Goal: Navigation & Orientation: Find specific page/section

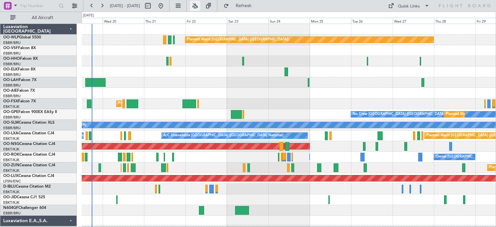
click at [200, 5] on button at bounding box center [195, 6] width 10 height 10
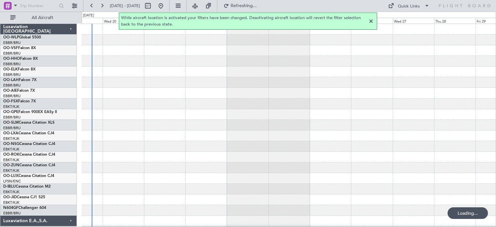
click at [372, 20] on div at bounding box center [371, 21] width 8 height 8
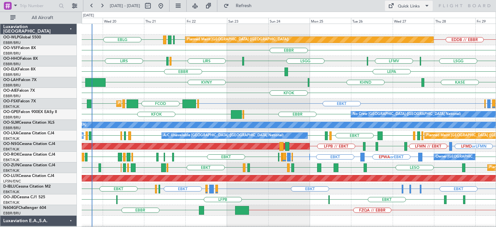
click at [403, 7] on div "Quick Links" at bounding box center [409, 6] width 22 height 6
click at [403, 20] on button "Trip Builder" at bounding box center [409, 21] width 48 height 15
click at [248, 7] on button "Refresh" at bounding box center [239, 6] width 39 height 10
click at [265, 82] on div "KASE KHND KVNY [GEOGRAPHIC_DATA]" at bounding box center [289, 82] width 414 height 11
click at [262, 156] on div "EBKT EPWA or EBKT EBKT EBKT EBBR or EBKT EBLG or EBKT LIRA or EBKT EBKT ELLX or…" at bounding box center [289, 157] width 414 height 11
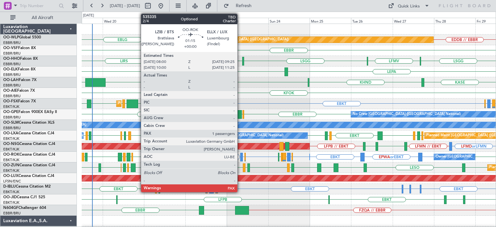
click at [240, 155] on div at bounding box center [241, 157] width 3 height 9
